Goal: Information Seeking & Learning: Learn about a topic

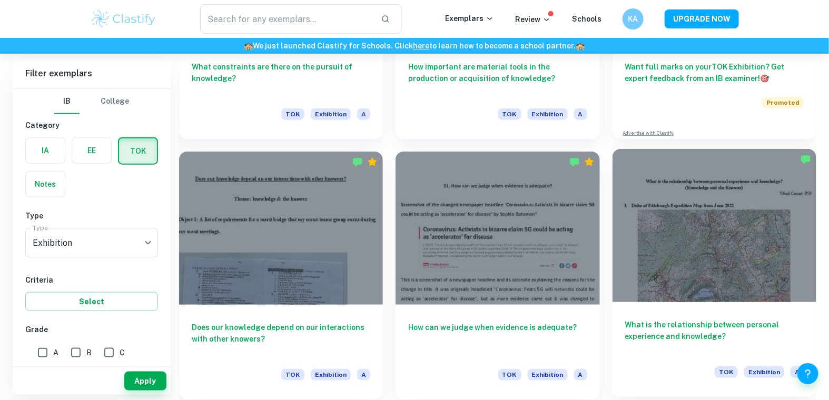
scroll to position [464, 0]
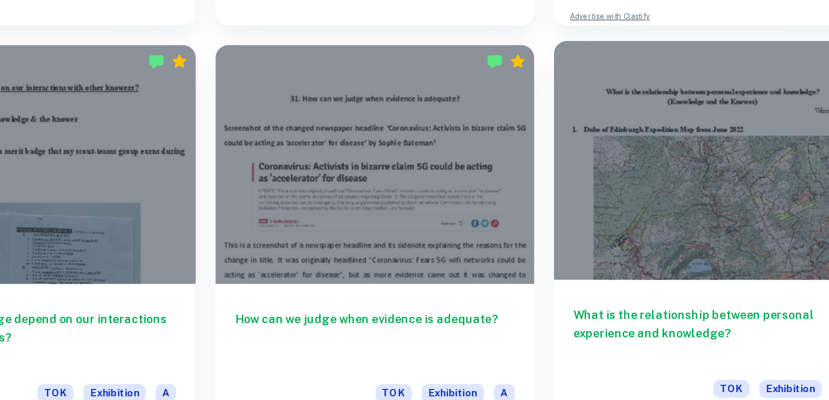
click at [713, 339] on h6 "What is the relationship between personal experience and knowledge?" at bounding box center [714, 336] width 179 height 35
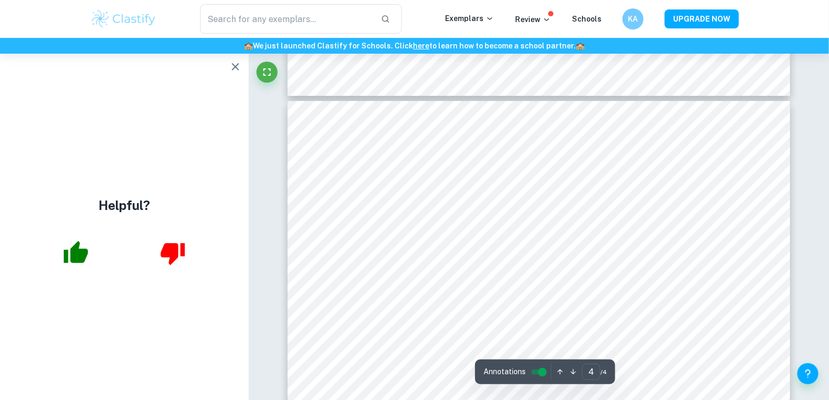
scroll to position [2074, 0]
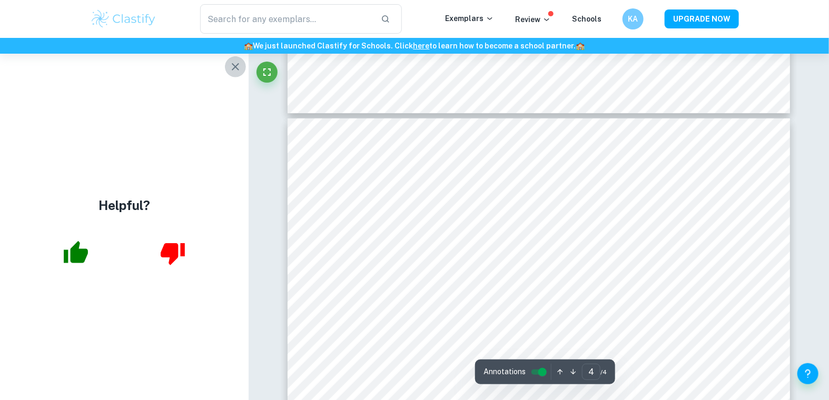
click at [234, 70] on icon "button" at bounding box center [235, 67] width 13 height 13
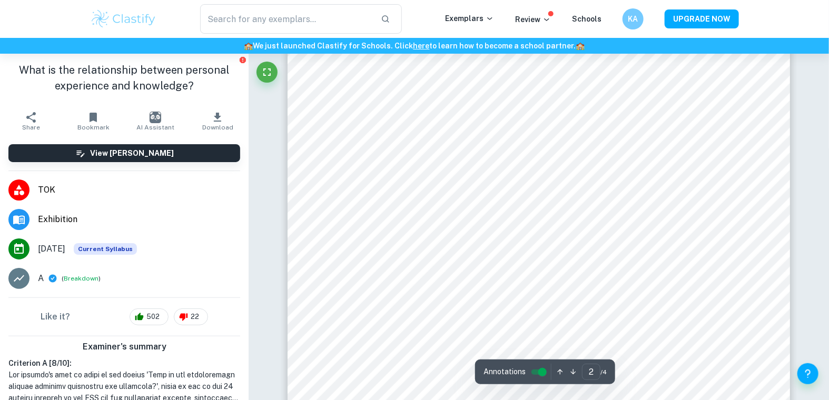
scroll to position [789, 0]
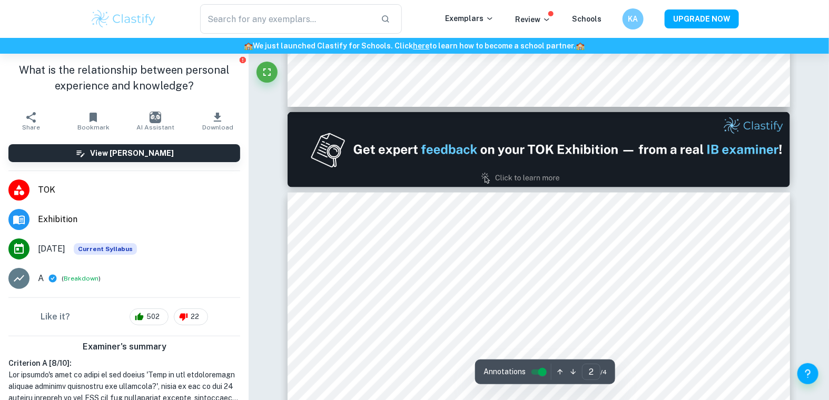
type input "1"
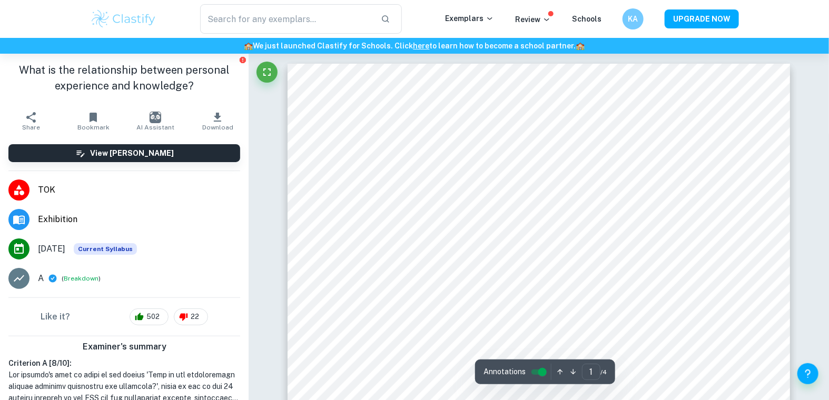
scroll to position [0, 0]
